Goal: Information Seeking & Learning: Learn about a topic

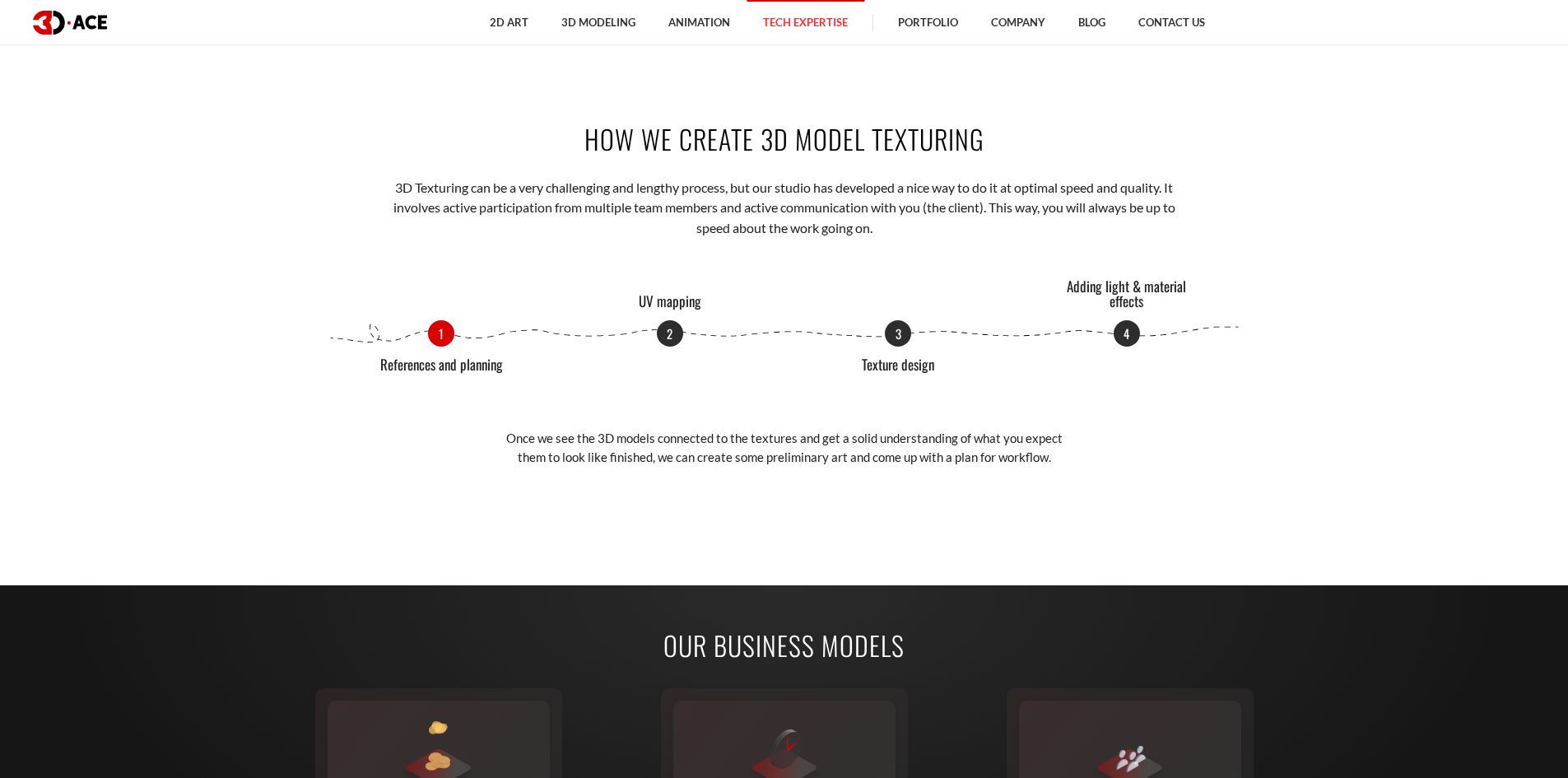
scroll to position [1894, 0]
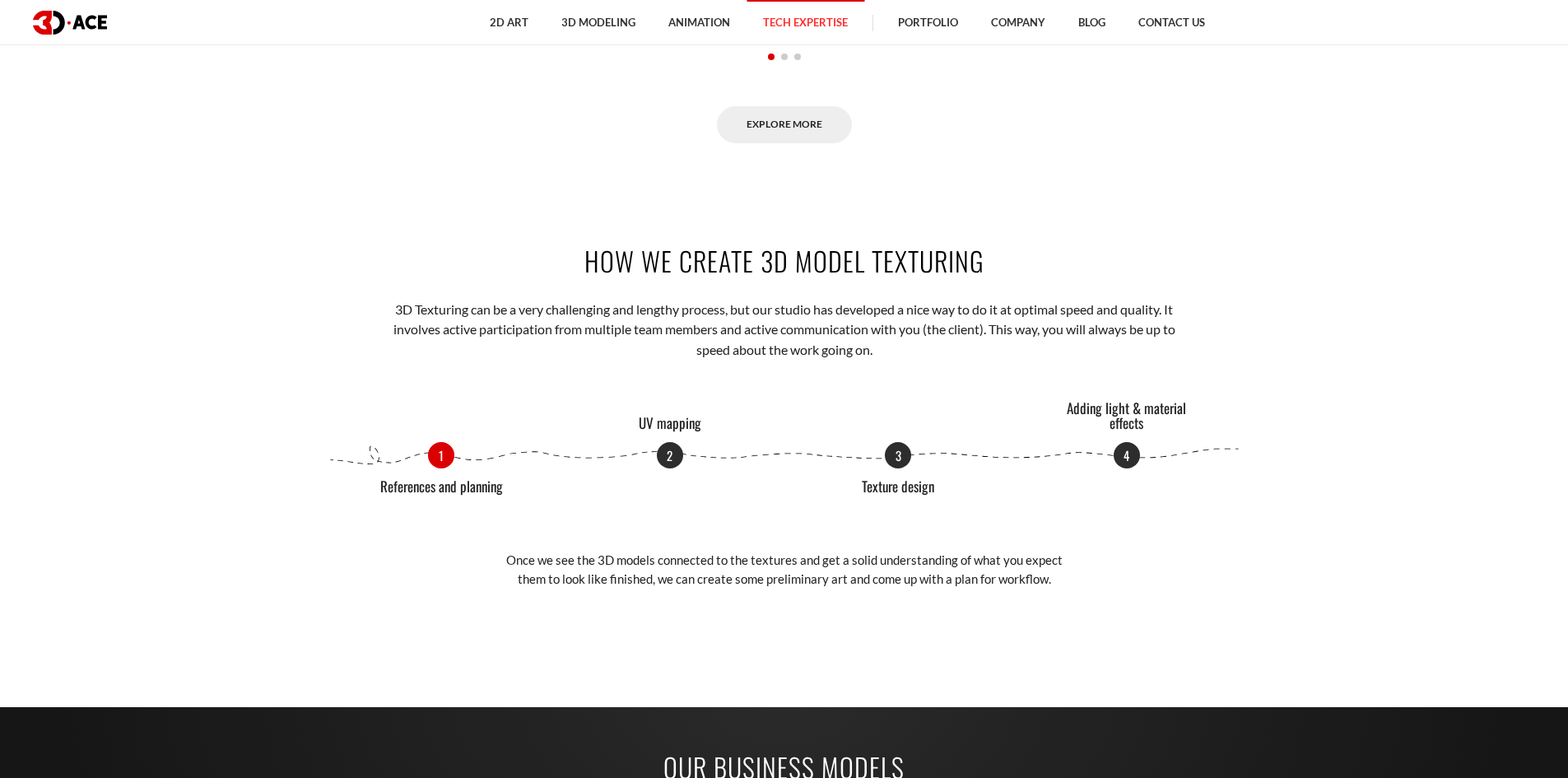
click at [143, 385] on section "How we create 3d model texturing 3D Texturing can be a very challenging and len…" at bounding box center [784, 425] width 1568 height 466
click at [135, 390] on section "How we create 3d model texturing 3D Texturing can be a very challenging and len…" at bounding box center [784, 425] width 1568 height 466
click at [130, 394] on section "How we create 3d model texturing 3D Texturing can be a very challenging and len…" at bounding box center [784, 425] width 1568 height 466
click at [660, 456] on p "2" at bounding box center [670, 453] width 27 height 27
click at [889, 454] on p "3" at bounding box center [897, 453] width 27 height 27
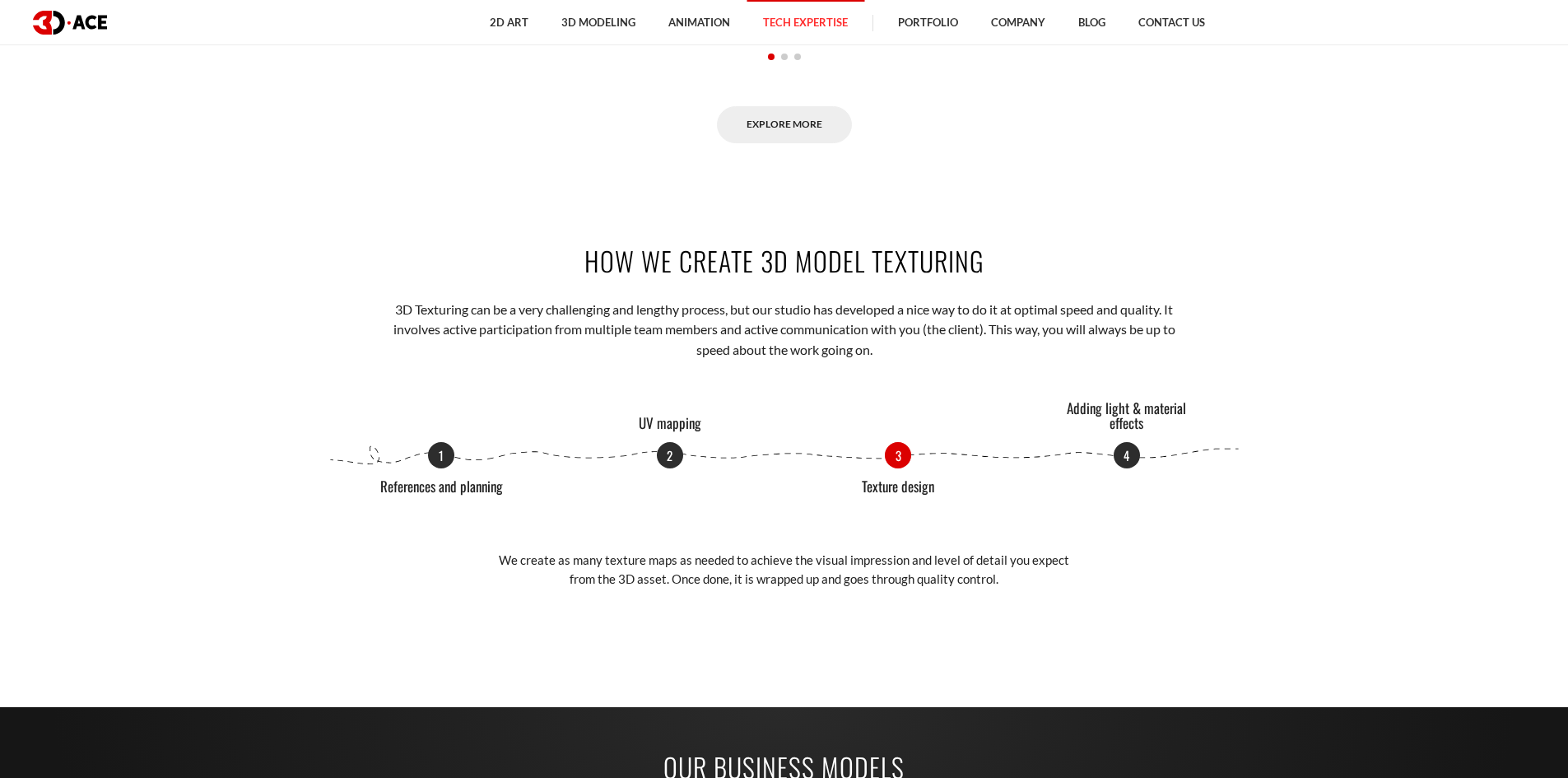
click at [171, 426] on section "How we create 3d model texturing 3D Texturing can be a very challenging and len…" at bounding box center [784, 425] width 1568 height 466
click at [373, 222] on div "How we create 3d model texturing 3D Texturing can be a very challenging and len…" at bounding box center [784, 425] width 939 height 466
click at [186, 213] on section "How we create 3d model texturing 3D Texturing can be a very challenging and len…" at bounding box center [784, 425] width 1568 height 466
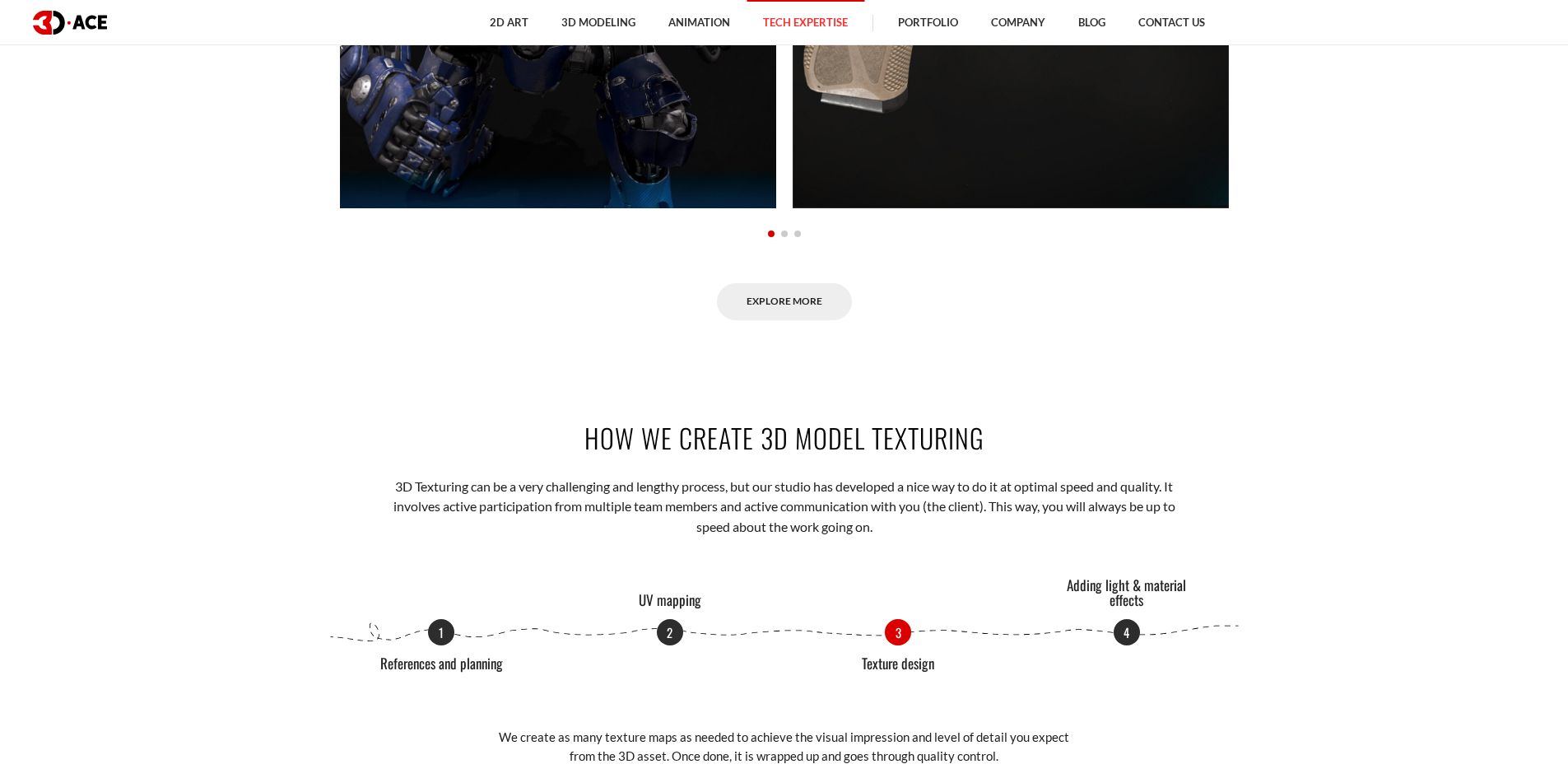
scroll to position [1811, 0]
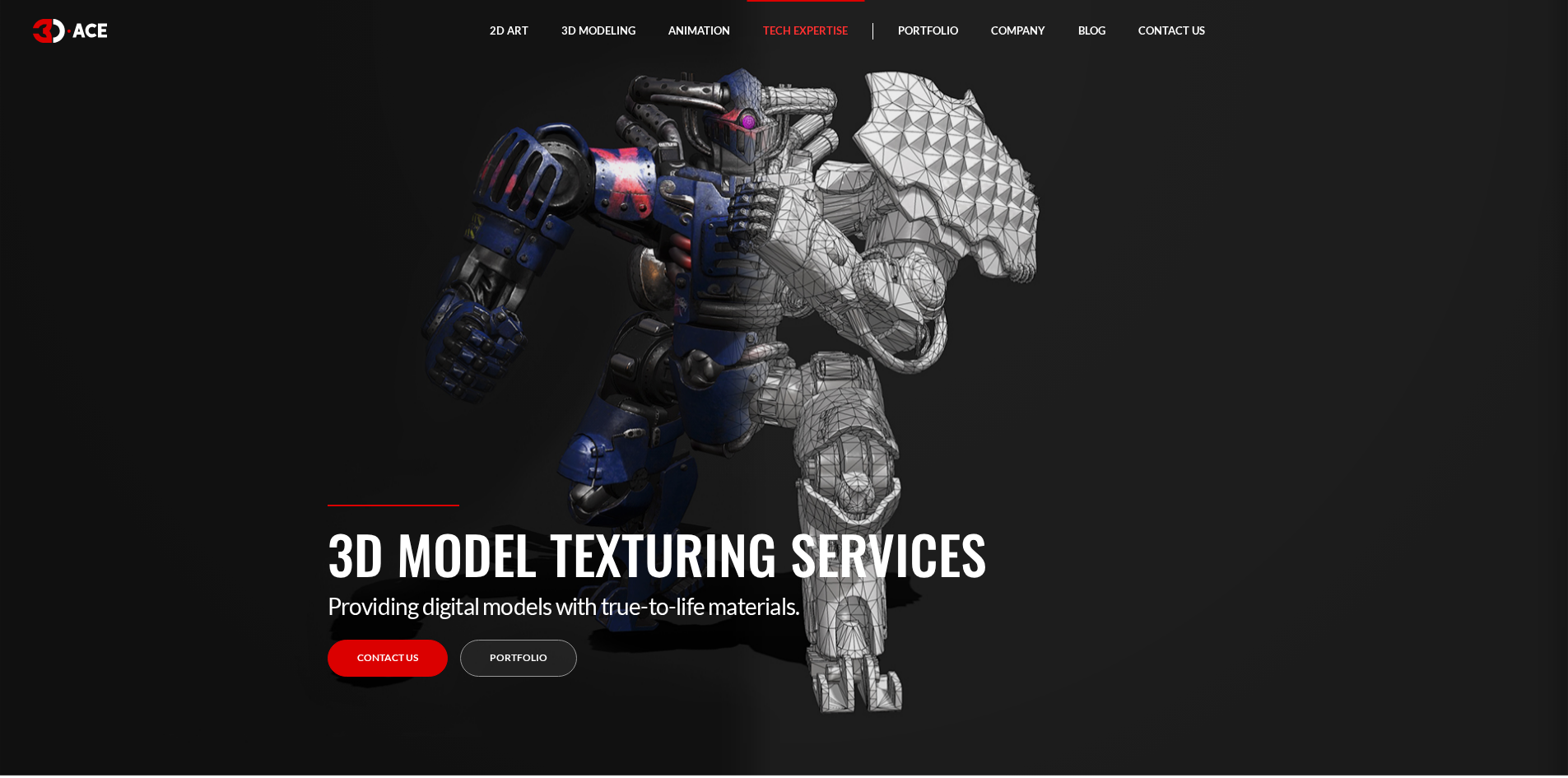
scroll to position [0, 0]
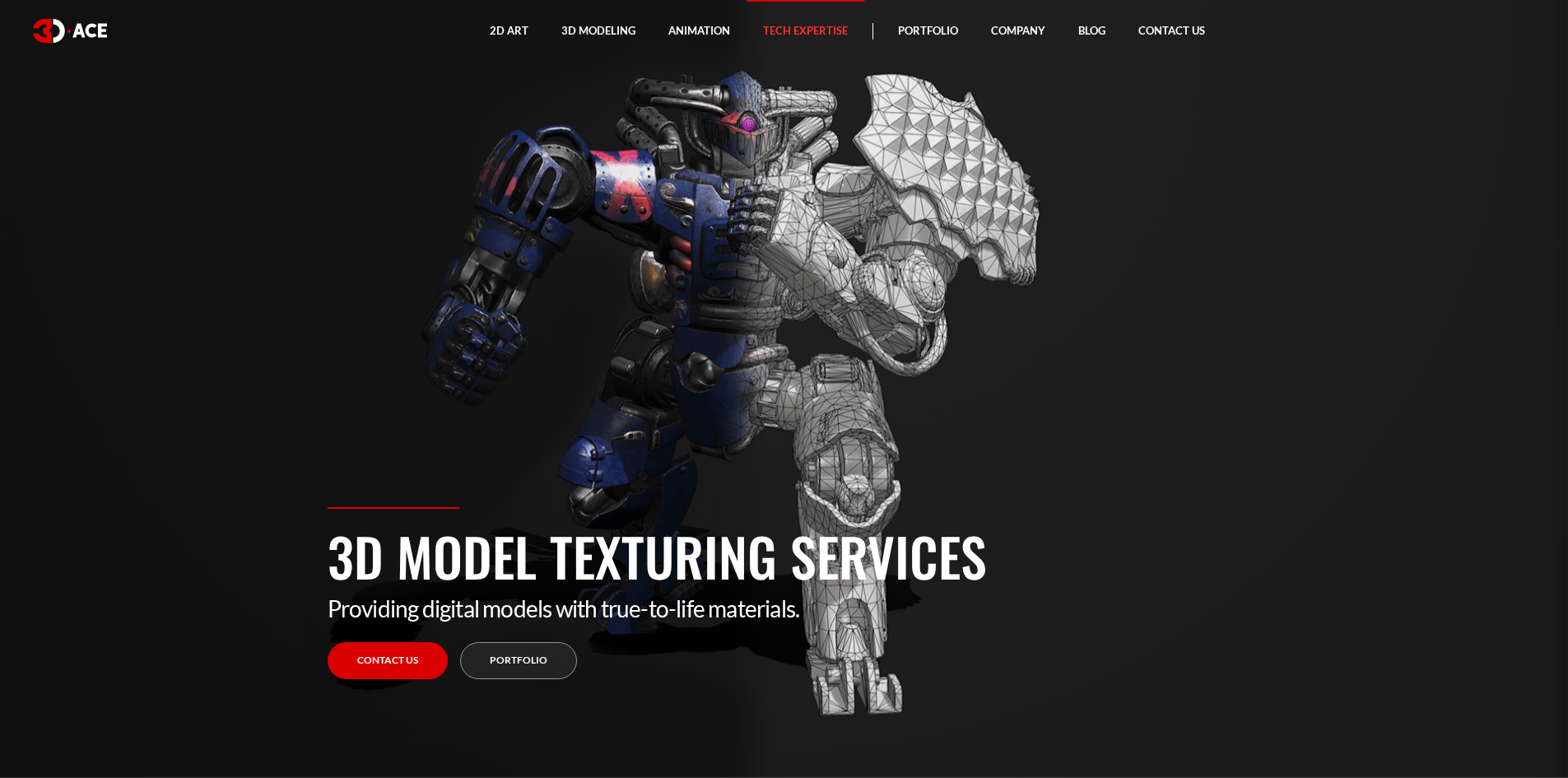
drag, startPoint x: 619, startPoint y: 269, endPoint x: 750, endPoint y: 266, distance: 131.0
click at [623, 268] on section "3D Model Texturing Services Providing digital models with true-to-life material…" at bounding box center [784, 389] width 1568 height 778
click at [1316, 268] on section "3D Model Texturing Services Providing digital models with true-to-life material…" at bounding box center [784, 389] width 1568 height 778
click at [493, 208] on section "3D Model Texturing Services Providing digital models with true-to-life material…" at bounding box center [784, 389] width 1568 height 778
drag, startPoint x: 384, startPoint y: 240, endPoint x: 409, endPoint y: 225, distance: 29.2
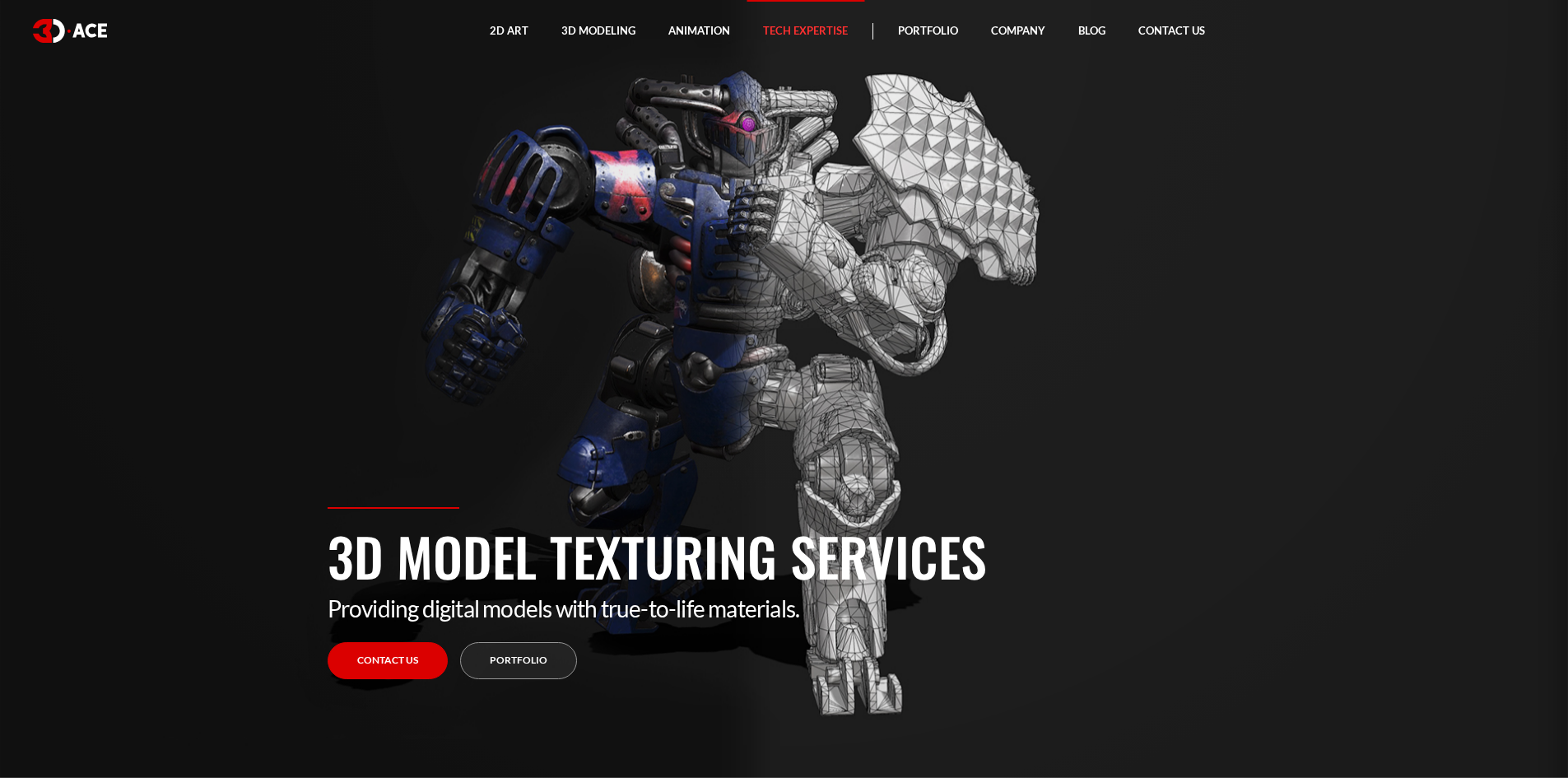
click at [384, 240] on section "3D Model Texturing Services Providing digital models with true-to-life material…" at bounding box center [784, 389] width 1568 height 778
click at [504, 171] on section "3D Model Texturing Services Providing digital models with true-to-life material…" at bounding box center [784, 389] width 1568 height 778
